Goal: Information Seeking & Learning: Learn about a topic

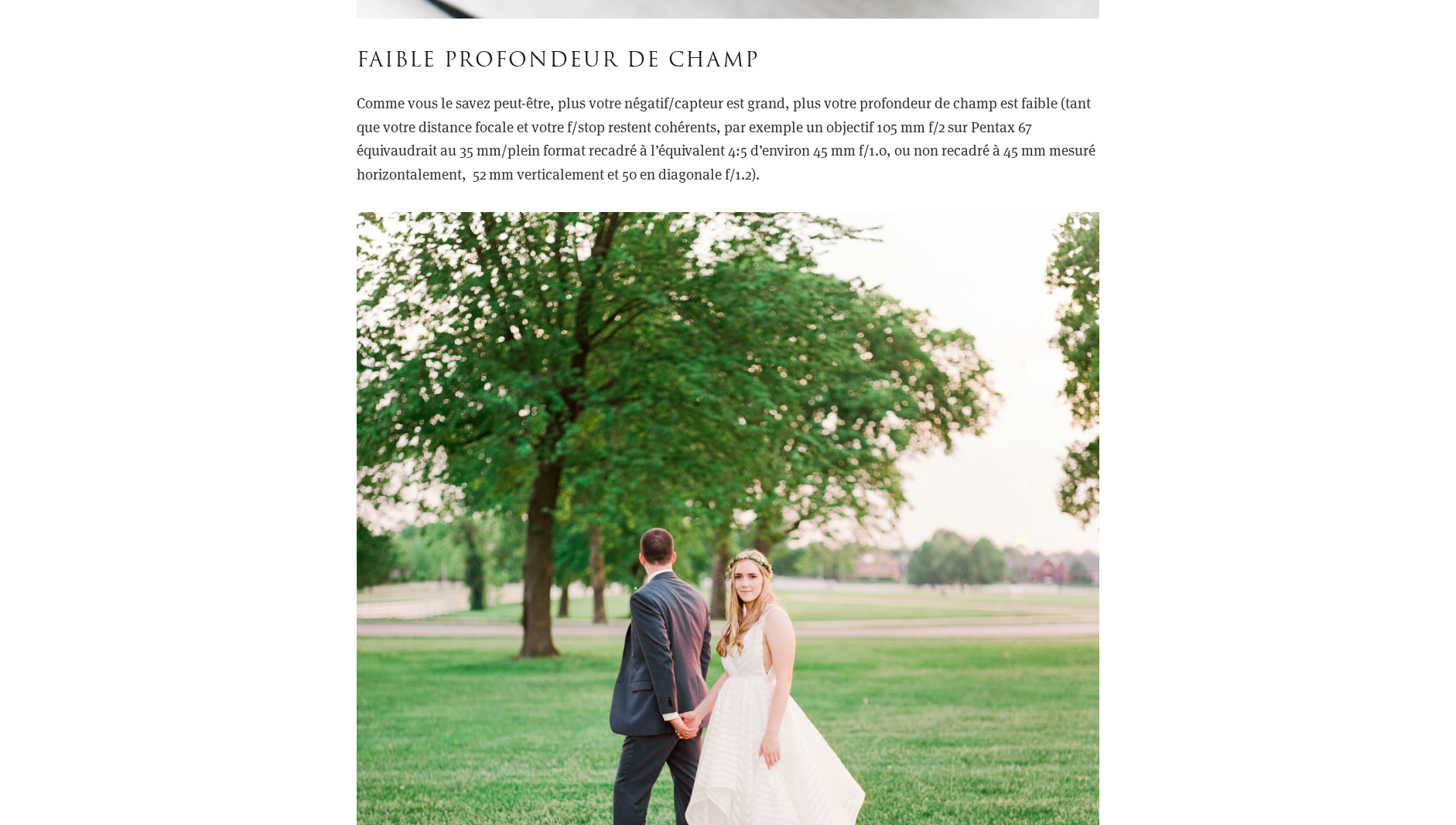
scroll to position [7509, 0]
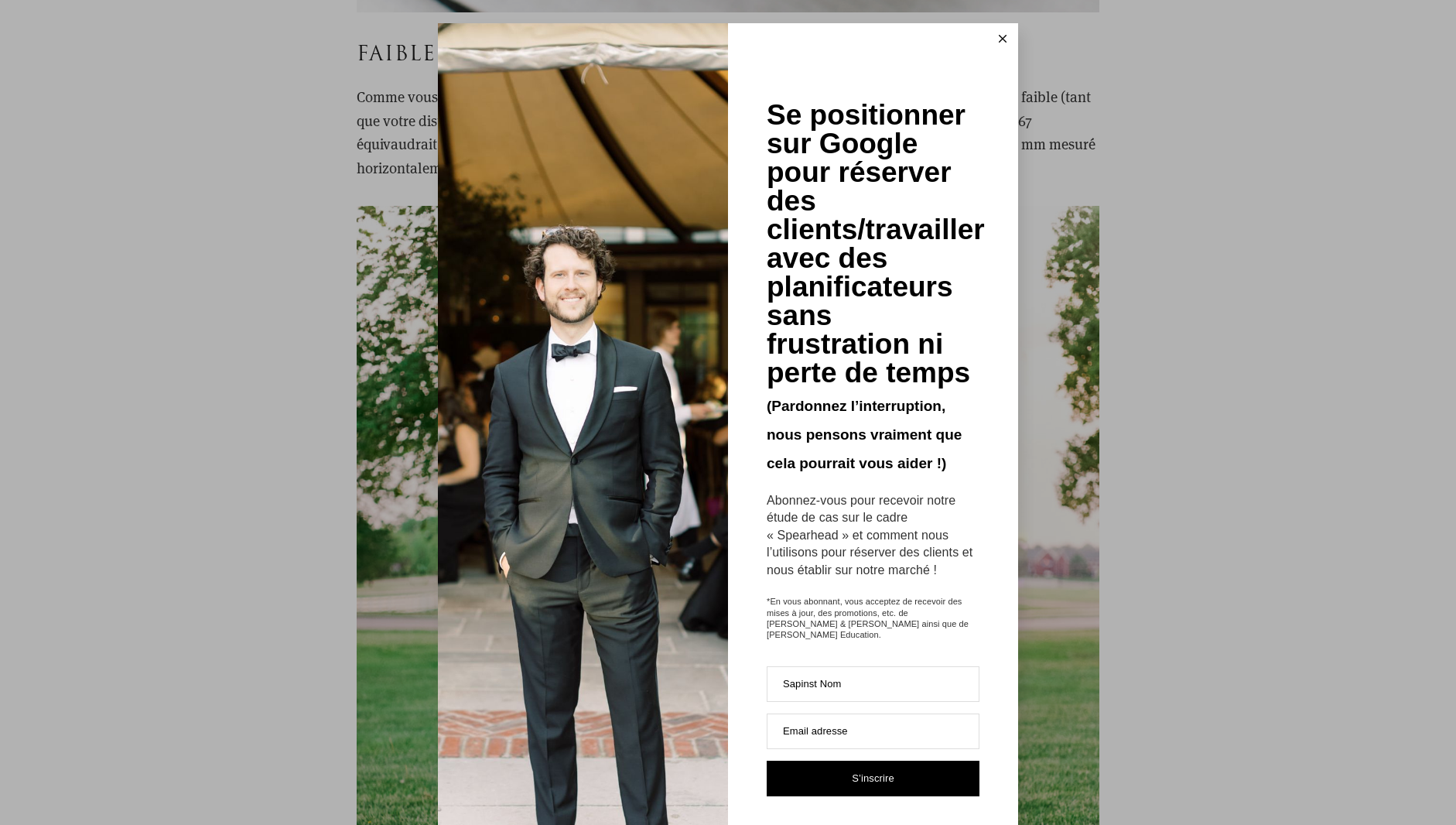
click at [1000, 34] on button at bounding box center [1003, 39] width 31 height 31
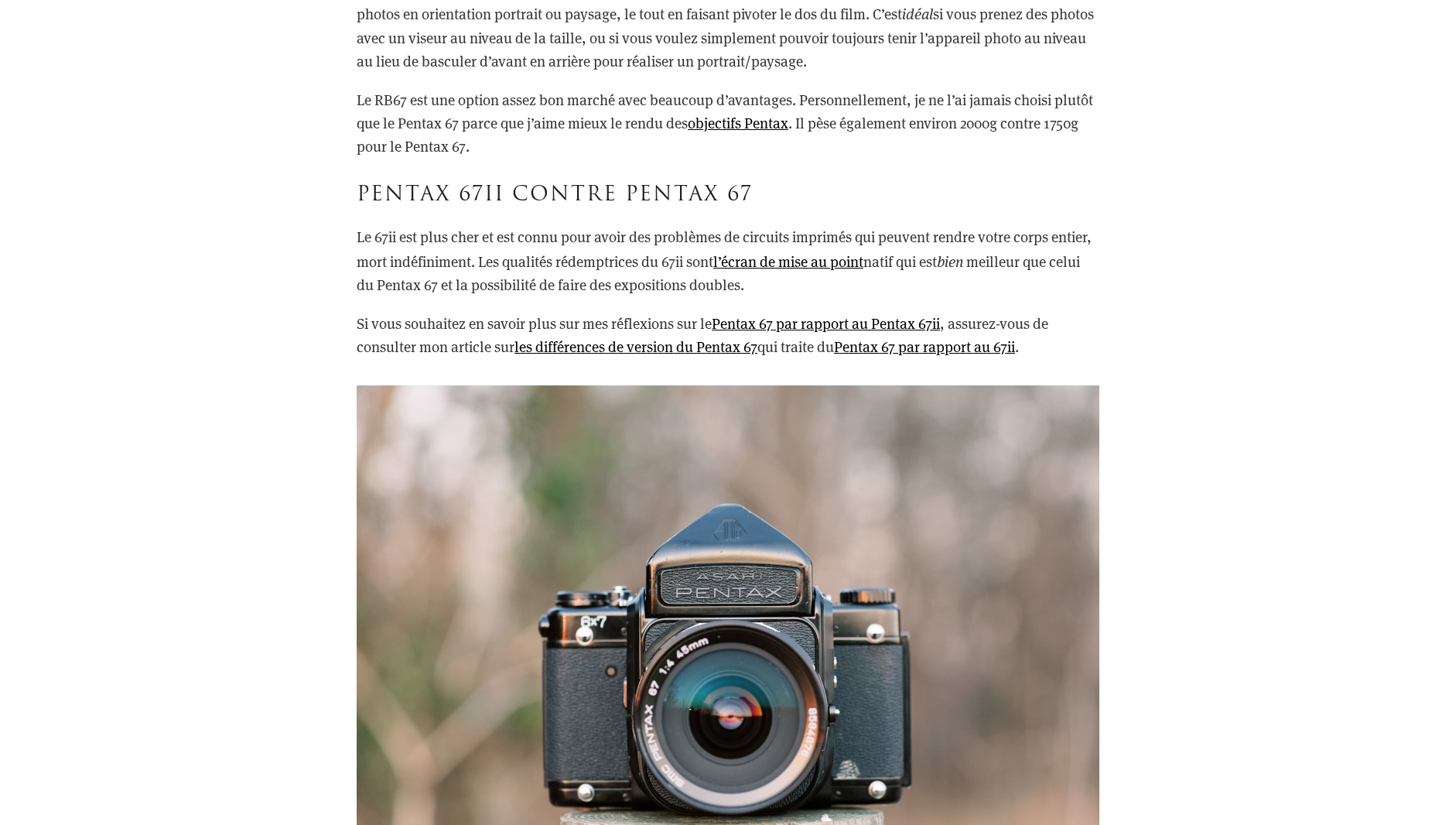
scroll to position [15638, 0]
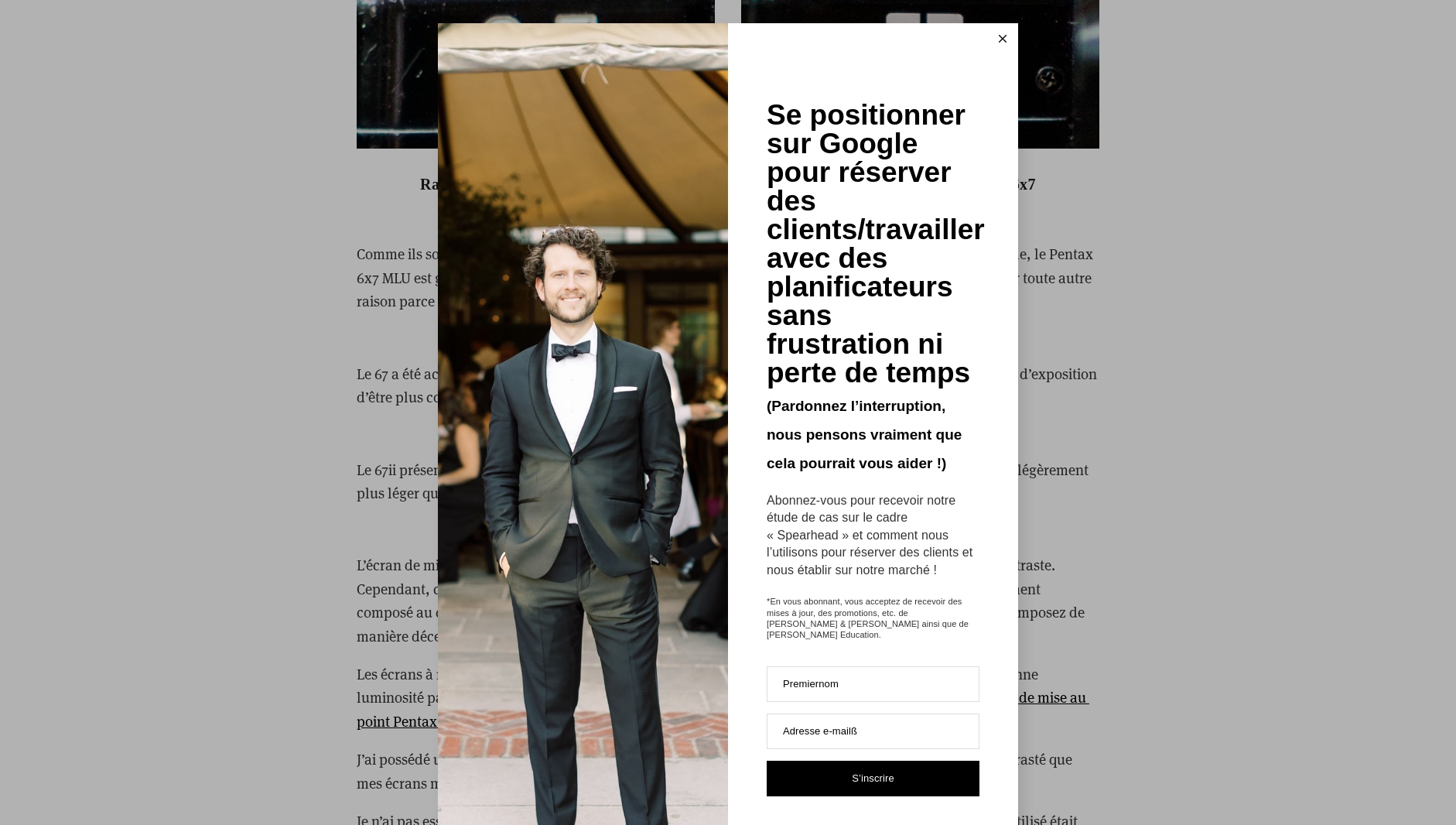
scroll to position [4413, 0]
click at [997, 34] on button at bounding box center [1003, 39] width 31 height 31
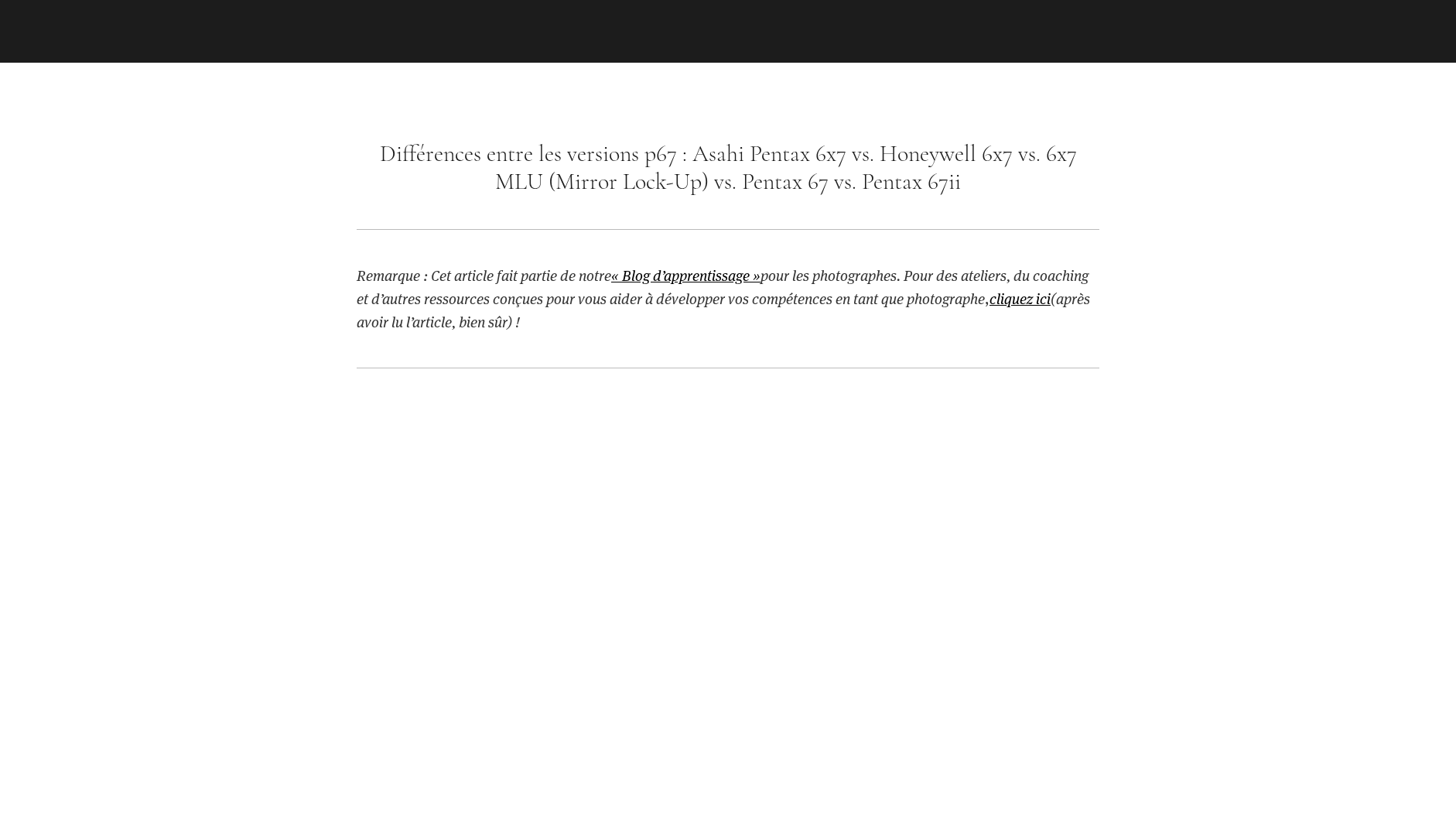
scroll to position [1316, 0]
